Goal: Check status: Check status

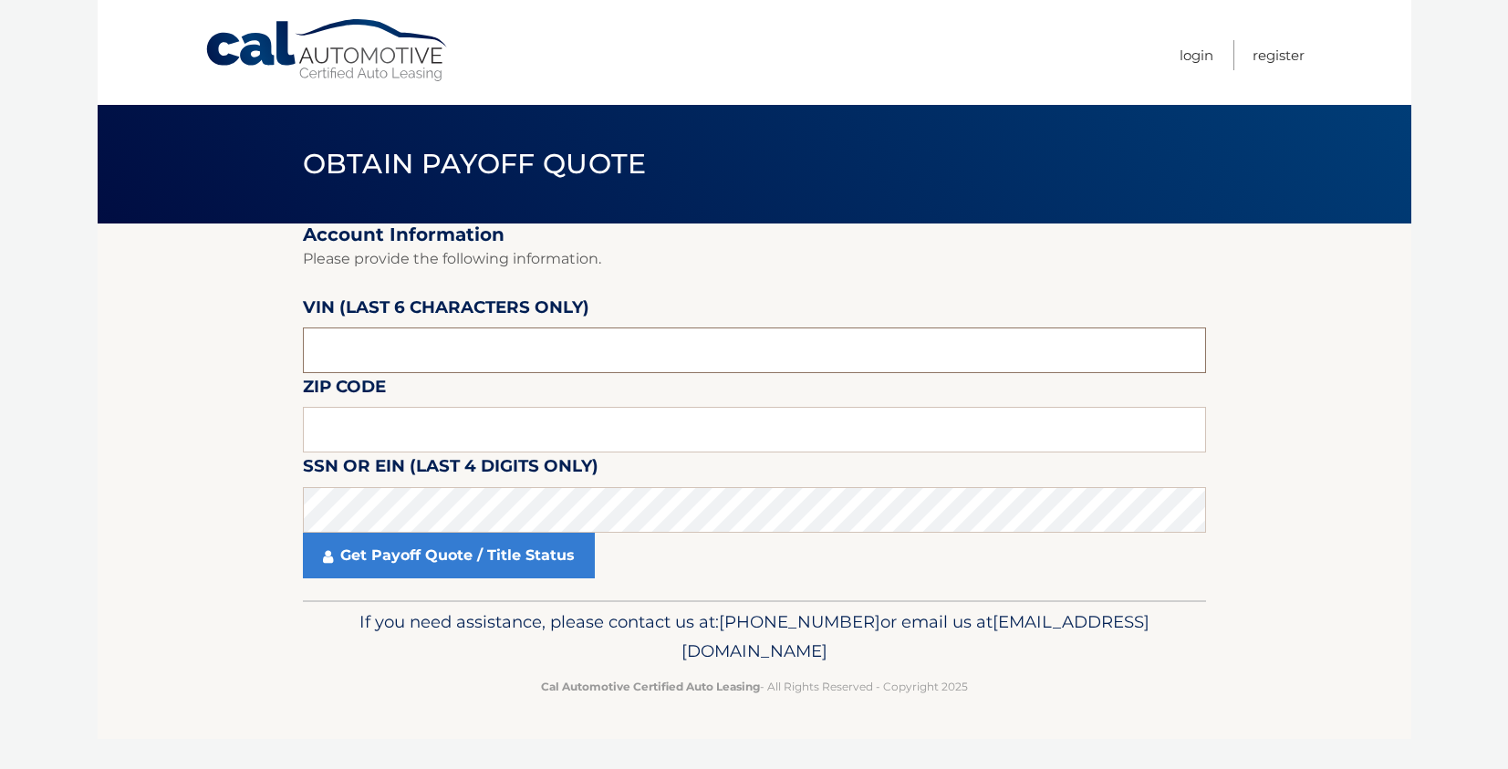
click at [349, 351] on input "text" at bounding box center [754, 351] width 903 height 46
click at [369, 349] on input "text" at bounding box center [754, 351] width 903 height 46
drag, startPoint x: 293, startPoint y: 346, endPoint x: 270, endPoint y: 348, distance: 22.9
click at [270, 348] on section "Account Information Please provide the following information. [PERSON_NAME] (la…" at bounding box center [755, 412] width 1314 height 377
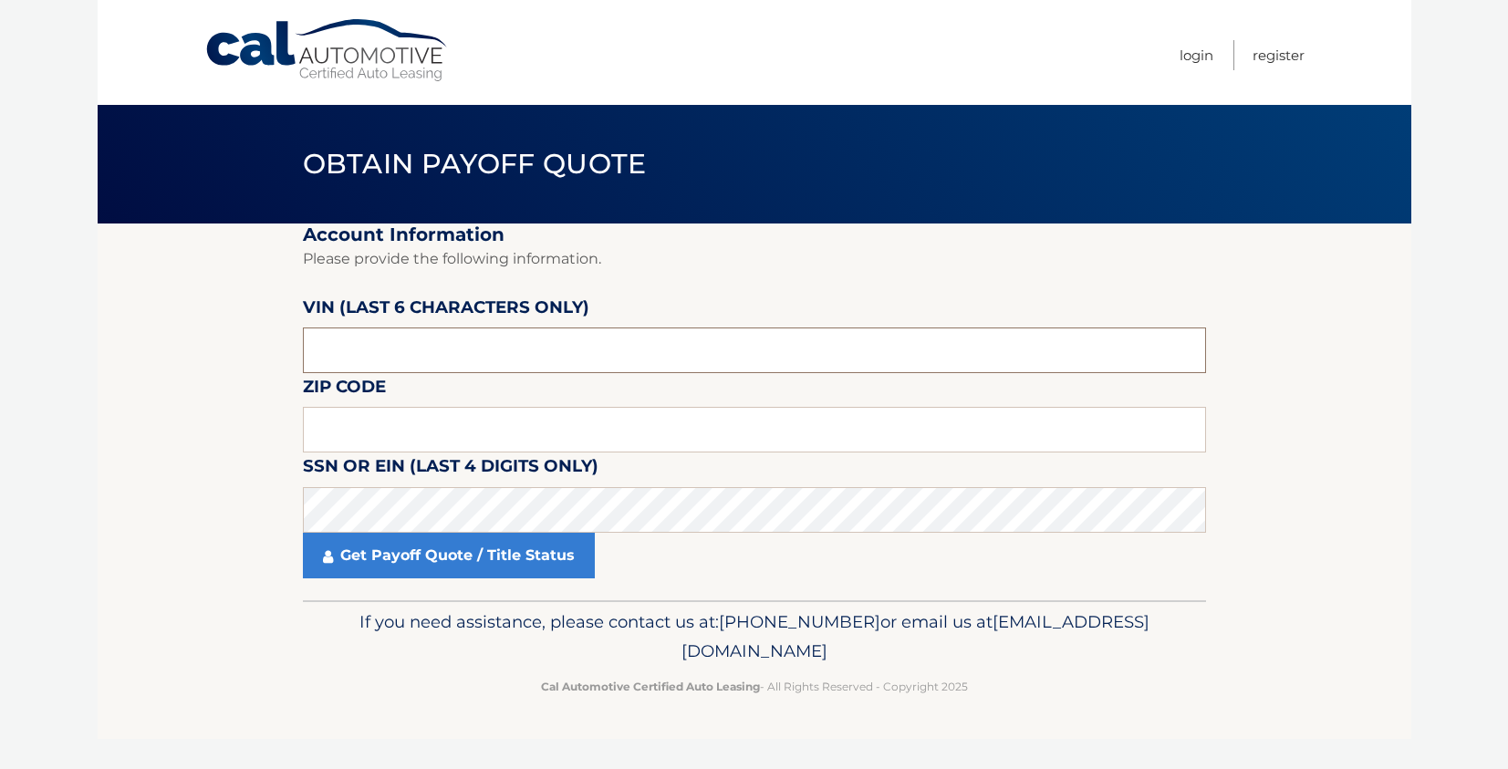
drag, startPoint x: 362, startPoint y: 348, endPoint x: 285, endPoint y: 351, distance: 77.6
click at [285, 351] on section "Account Information Please provide the following information. [PERSON_NAME] (la…" at bounding box center [755, 412] width 1314 height 377
click at [339, 345] on input "text" at bounding box center [754, 351] width 903 height 46
click at [340, 344] on input "text" at bounding box center [754, 351] width 903 height 46
drag, startPoint x: 359, startPoint y: 351, endPoint x: 274, endPoint y: 347, distance: 85.0
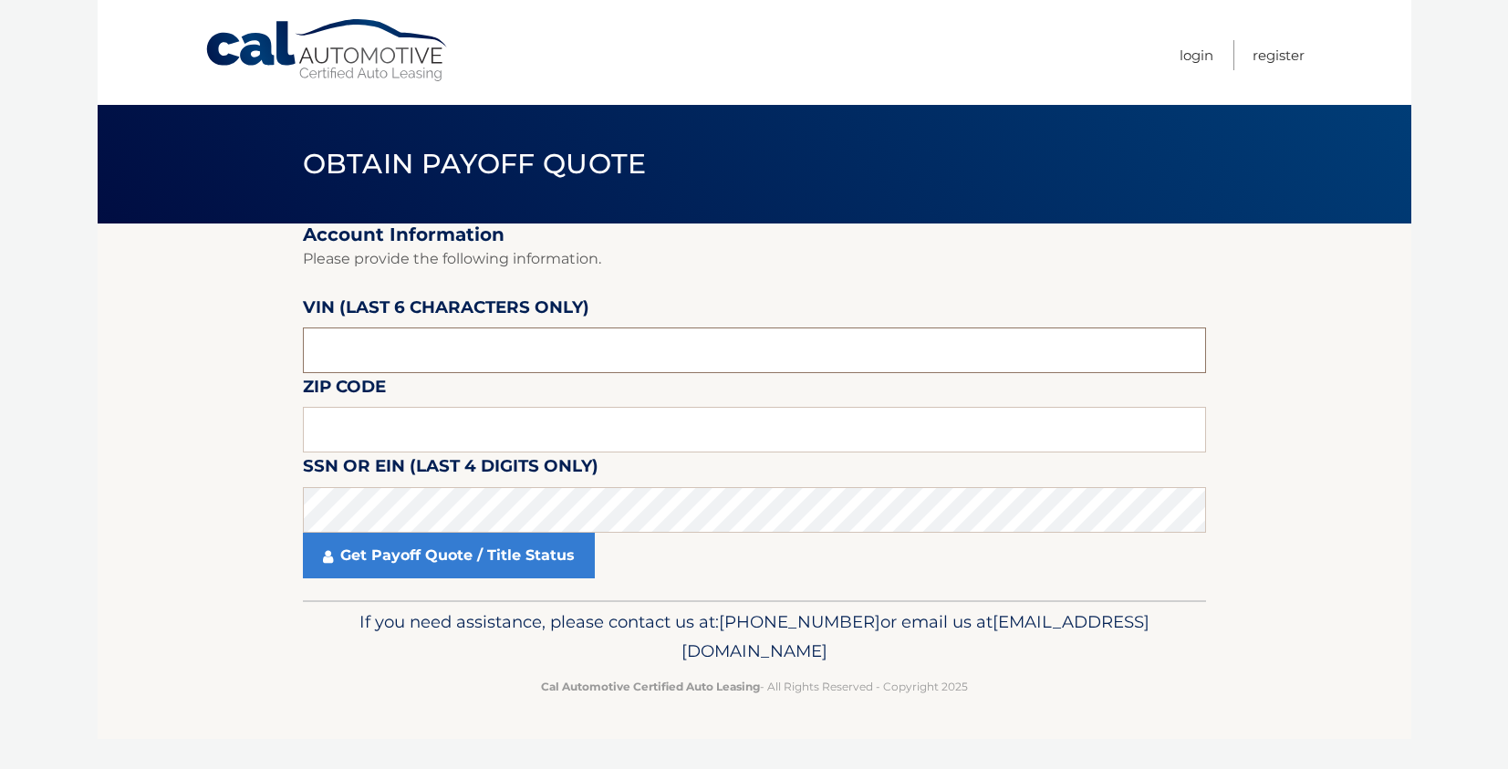
click at [274, 347] on section "Account Information Please provide the following information. [PERSON_NAME] (la…" at bounding box center [755, 412] width 1314 height 377
click at [342, 439] on input "text" at bounding box center [754, 430] width 903 height 46
click at [1429, 48] on body "Cal Automotive Menu Login Register Obtain Payoff Quote" at bounding box center [754, 384] width 1508 height 769
click at [360, 427] on input "text" at bounding box center [754, 430] width 903 height 46
paste input "11756"
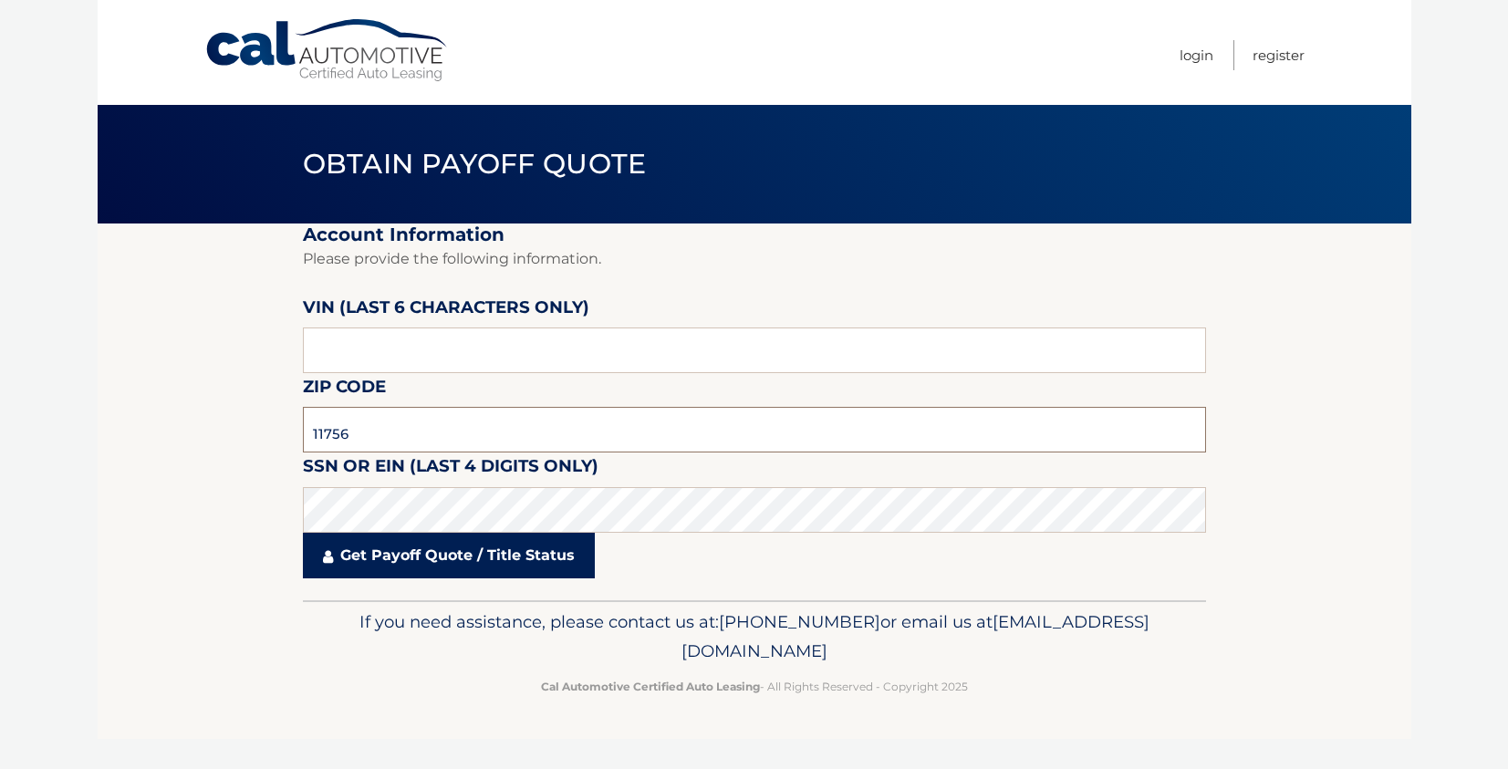
type input "11756"
click at [390, 558] on link "Get Payoff Quote / Title Status" at bounding box center [449, 556] width 292 height 46
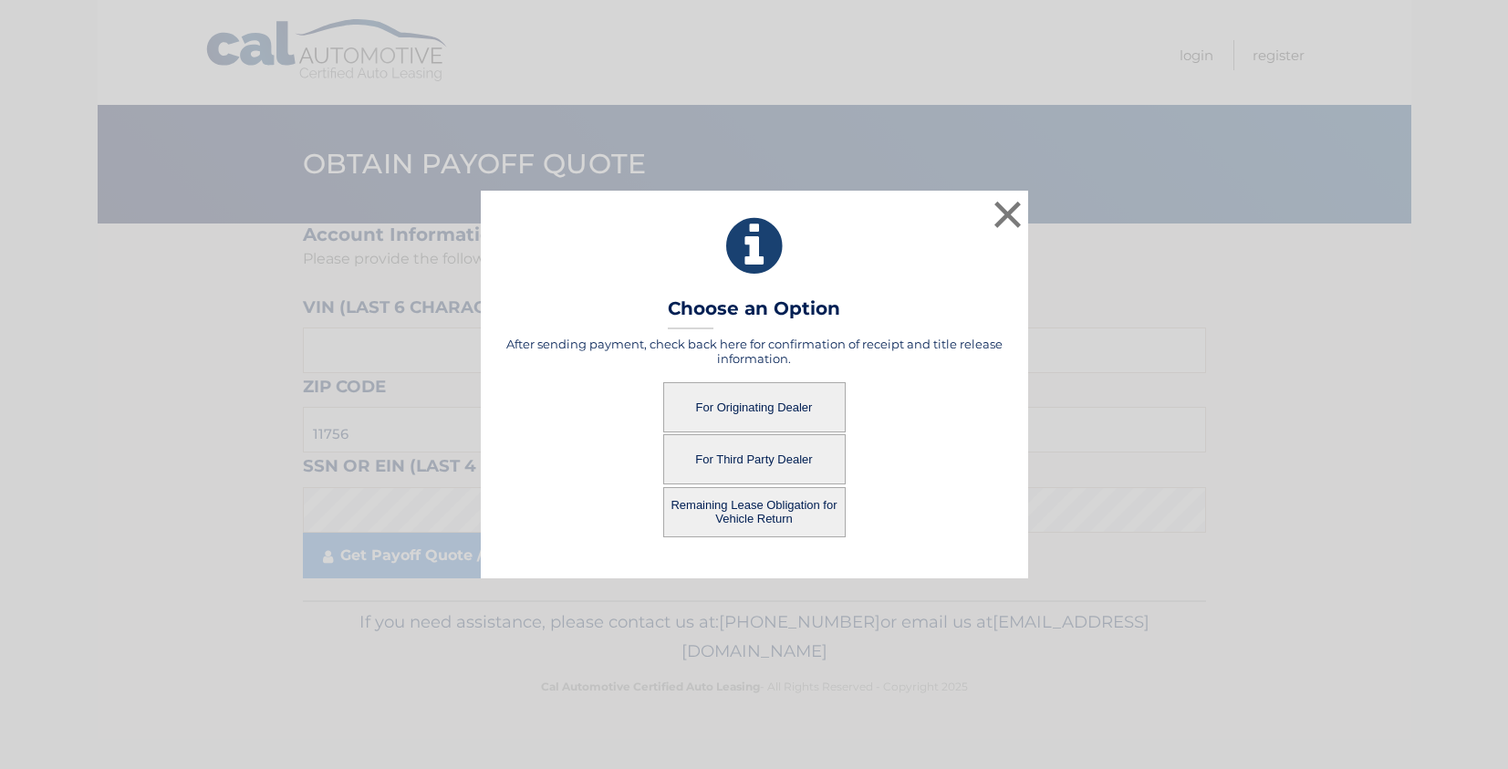
click at [734, 463] on button "For Third Party Dealer" at bounding box center [754, 459] width 182 height 50
click at [754, 464] on button "For Third Party Dealer" at bounding box center [754, 459] width 182 height 50
click at [1017, 220] on button "×" at bounding box center [1008, 214] width 36 height 36
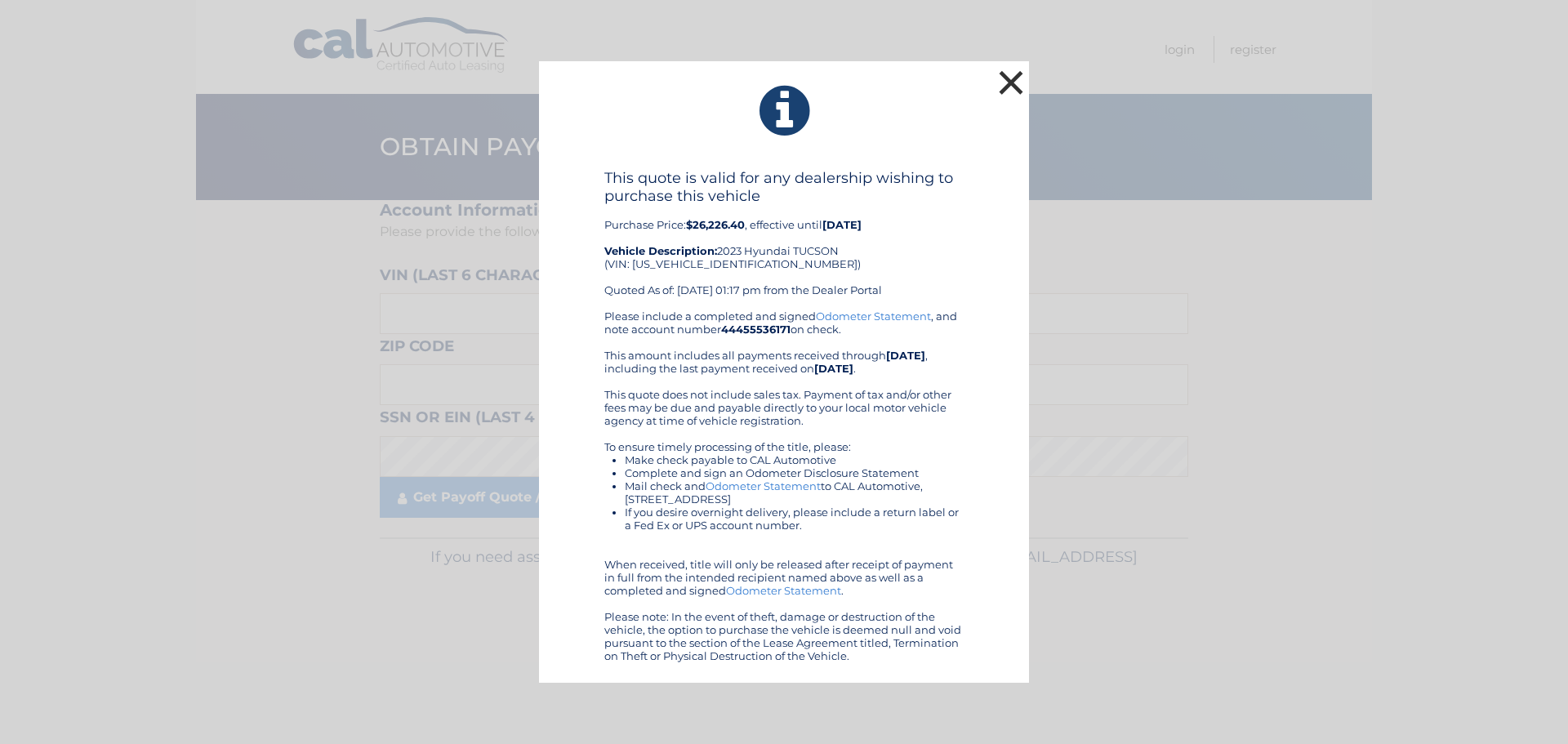
click at [1011, 80] on button "×" at bounding box center [1010, 82] width 32 height 32
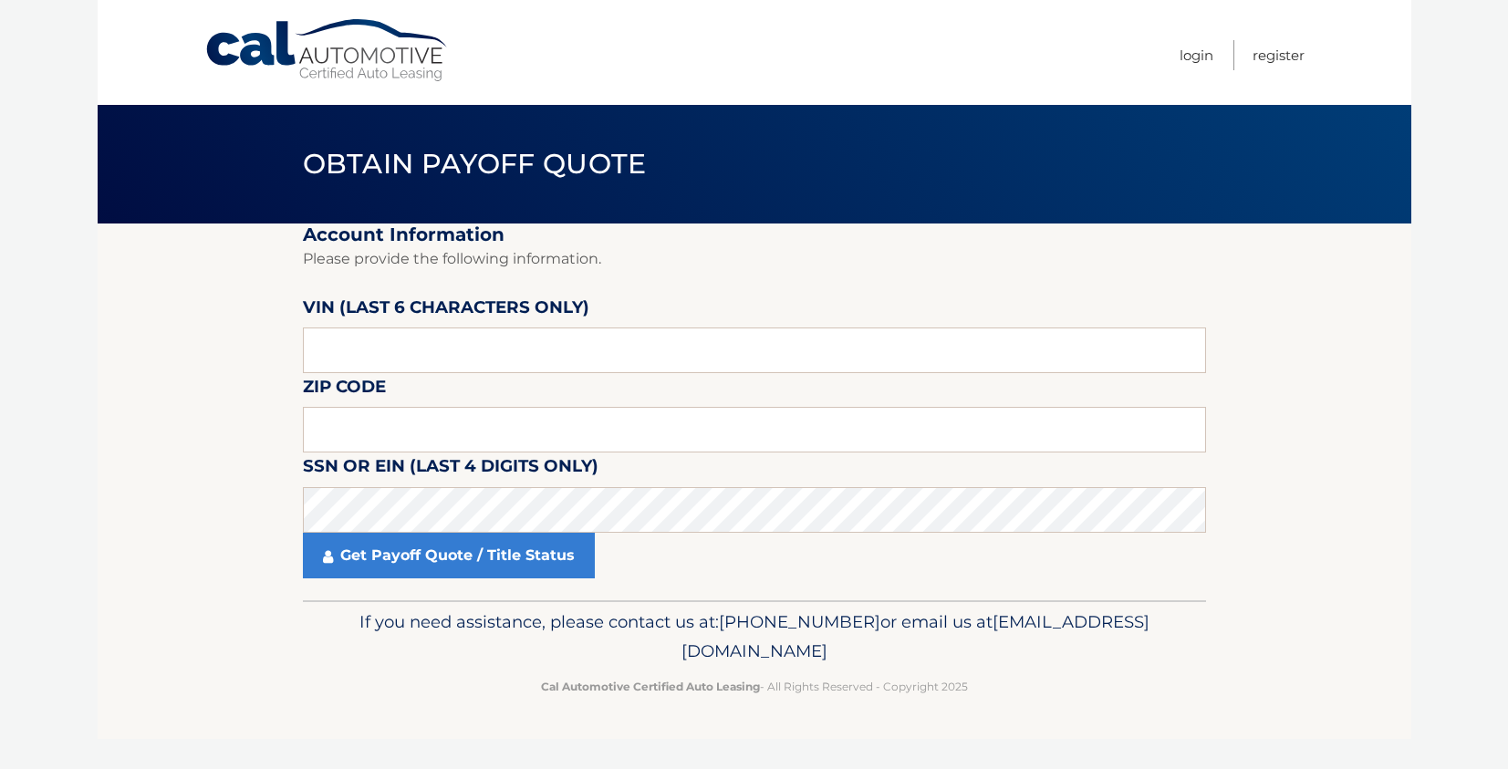
drag, startPoint x: 579, startPoint y: 59, endPoint x: 692, endPoint y: 4, distance: 126.1
click at [598, 47] on nav "Menu Login Register" at bounding box center [884, 52] width 839 height 105
click at [384, 338] on input "text" at bounding box center [754, 351] width 903 height 46
drag, startPoint x: 349, startPoint y: 351, endPoint x: 163, endPoint y: 348, distance: 185.3
click at [161, 351] on section "Account Information Please provide the following information. [PERSON_NAME] (la…" at bounding box center [755, 412] width 1314 height 377
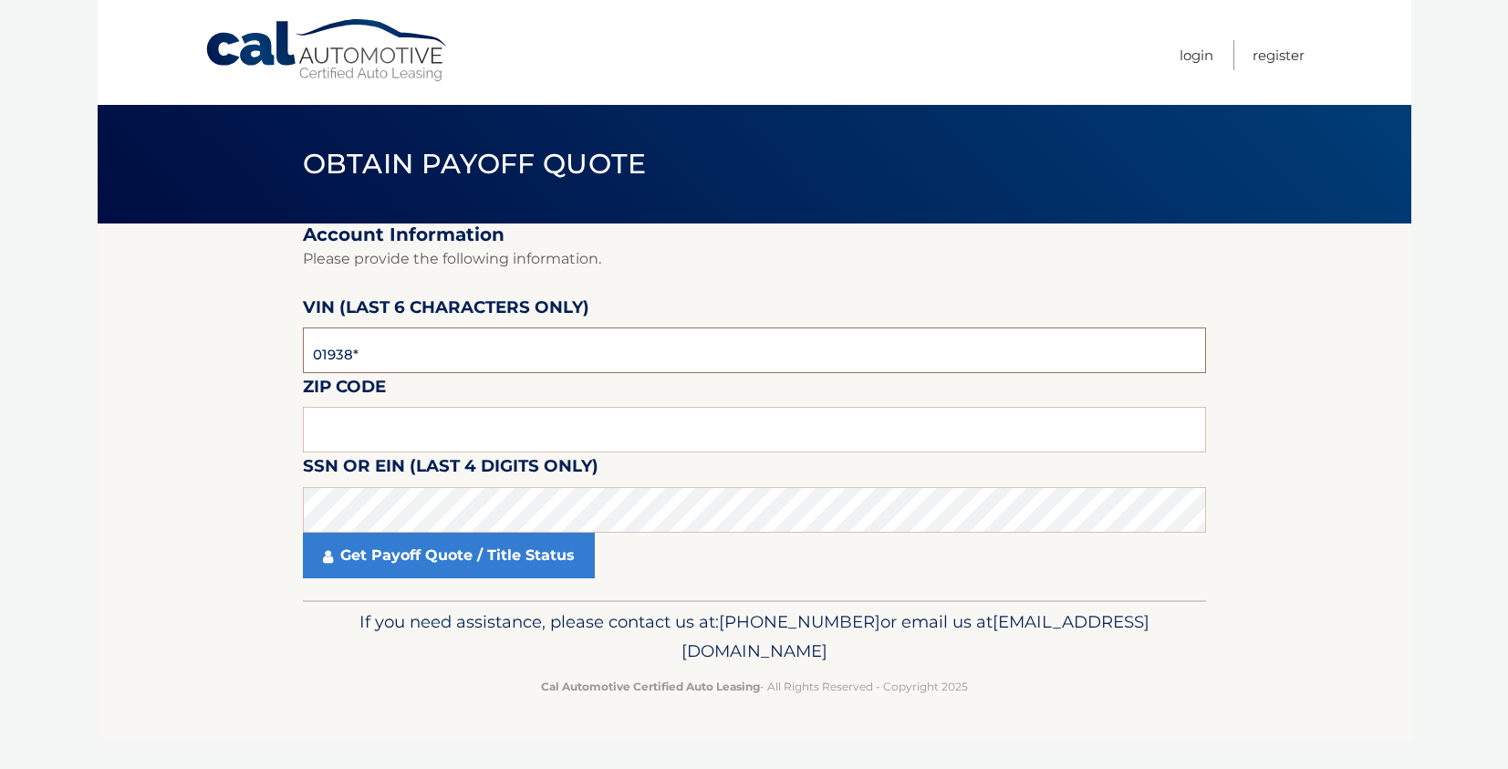
type input "019381"
click at [390, 430] on input "text" at bounding box center [754, 430] width 903 height 46
type input "11783"
drag, startPoint x: 104, startPoint y: 489, endPoint x: 289, endPoint y: 488, distance: 185.2
click at [111, 489] on section "Account Information Please provide the following information. [PERSON_NAME] (la…" at bounding box center [755, 412] width 1314 height 377
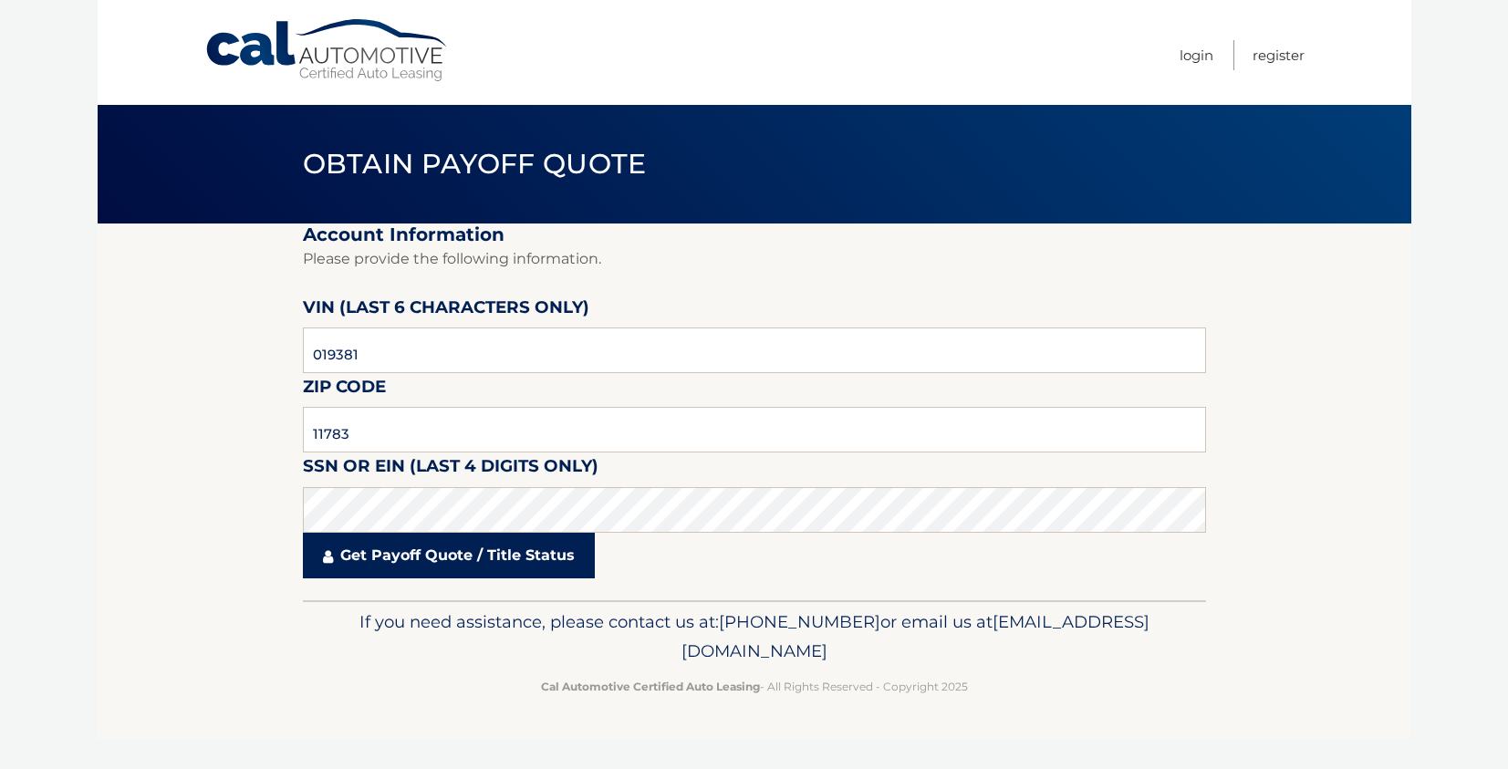
click at [417, 556] on link "Get Payoff Quote / Title Status" at bounding box center [449, 556] width 292 height 46
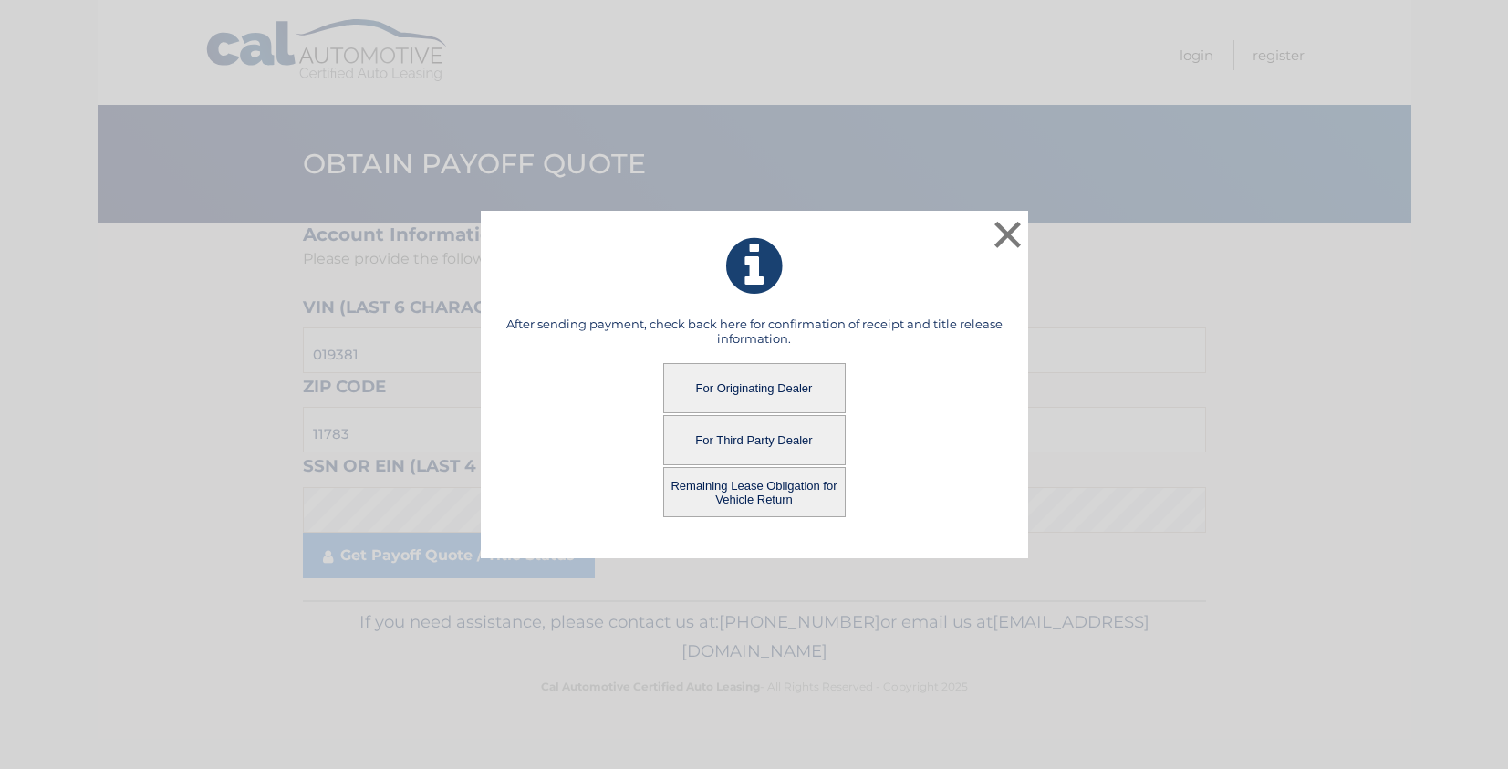
click at [732, 444] on button "For Third Party Dealer" at bounding box center [754, 440] width 182 height 50
click at [756, 438] on button "For Third Party Dealer" at bounding box center [754, 440] width 182 height 50
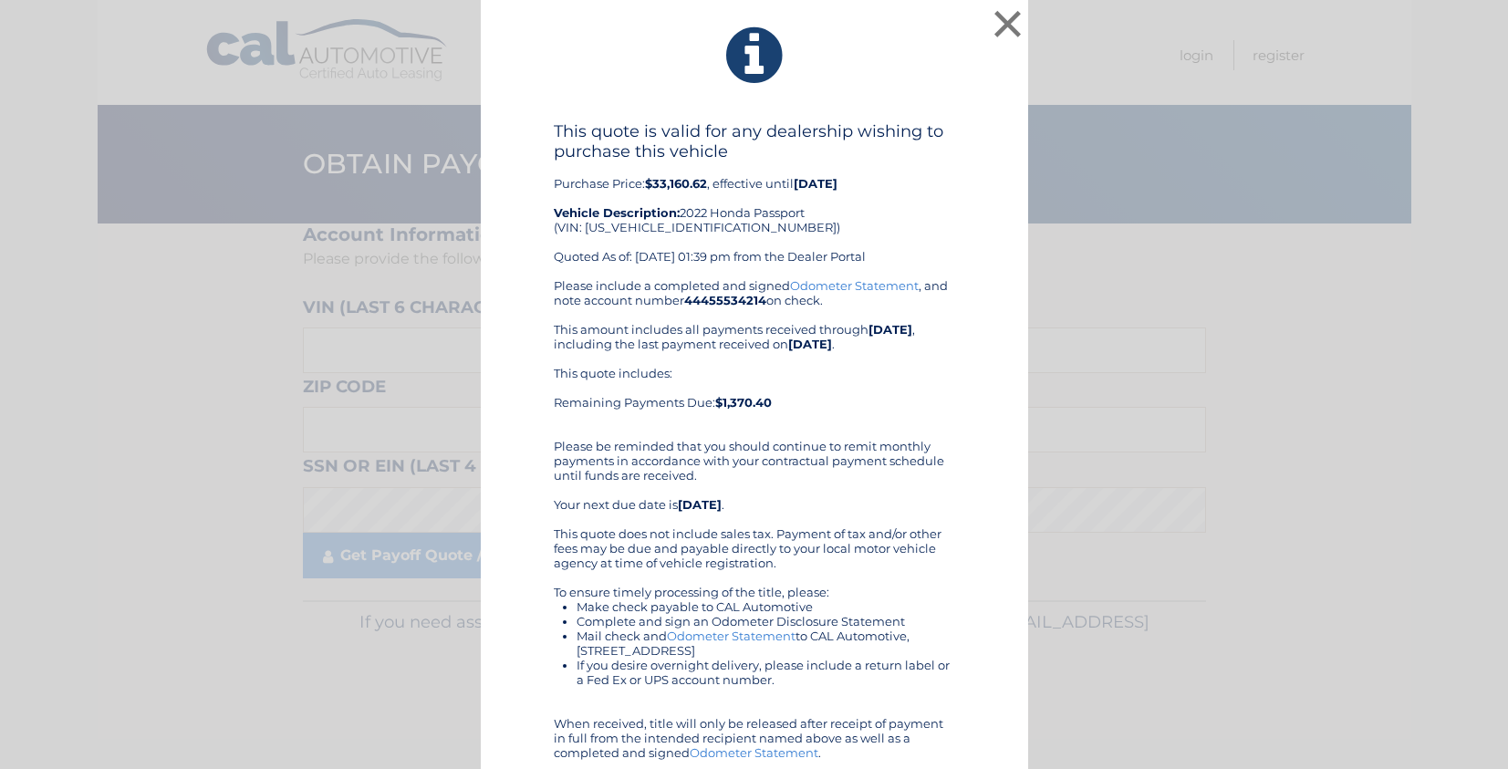
click at [997, 238] on div "This quote is valid for any dealership wishing to purchase this vehicle Purchas…" at bounding box center [755, 477] width 502 height 712
click at [990, 13] on button "×" at bounding box center [1008, 23] width 36 height 36
